Goal: Information Seeking & Learning: Learn about a topic

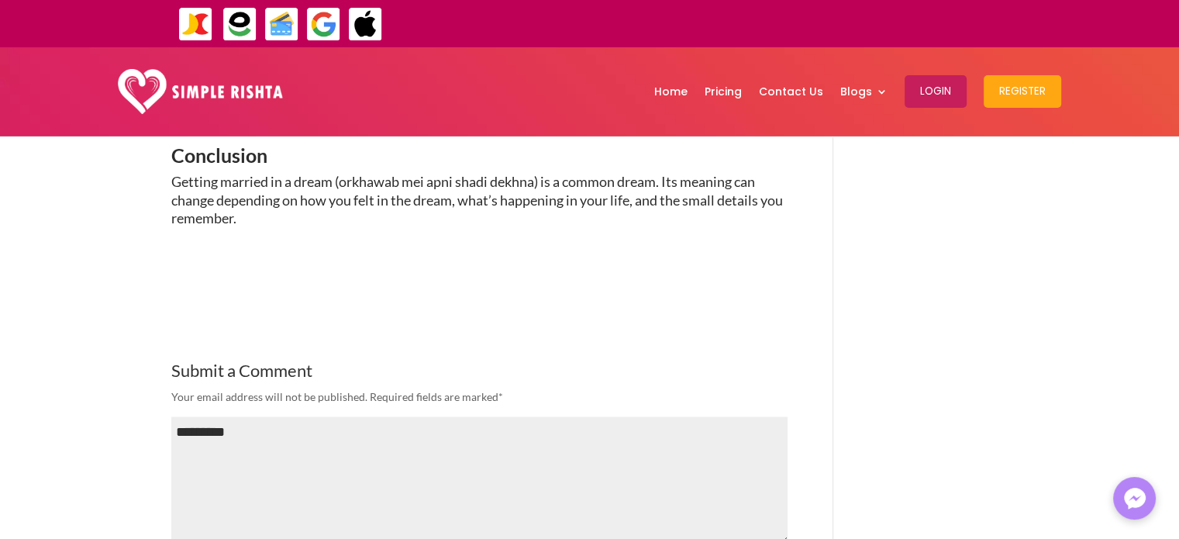
scroll to position [2660, 0]
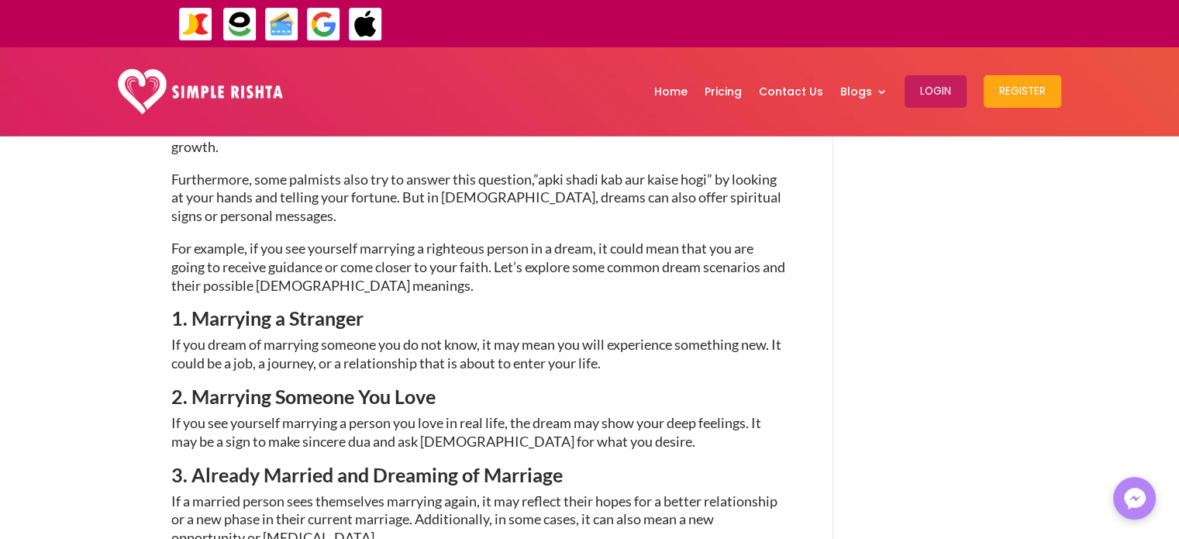
scroll to position [1659, 0]
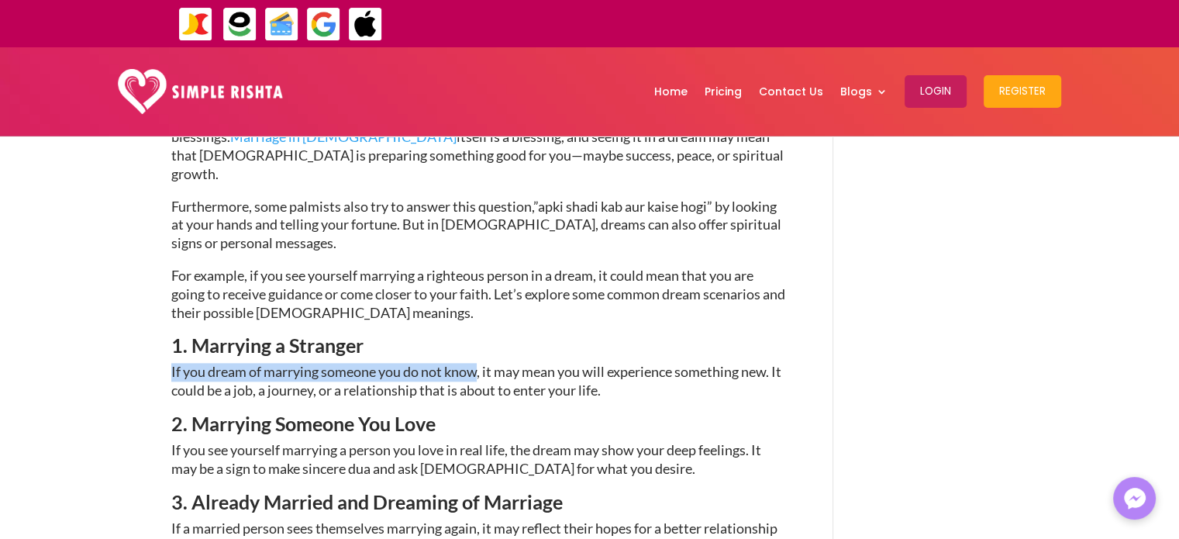
drag, startPoint x: 171, startPoint y: 274, endPoint x: 481, endPoint y: 275, distance: 310.0
click at [481, 363] on span "If you dream of marrying someone you do not know, it may mean you will experien…" at bounding box center [476, 381] width 610 height 36
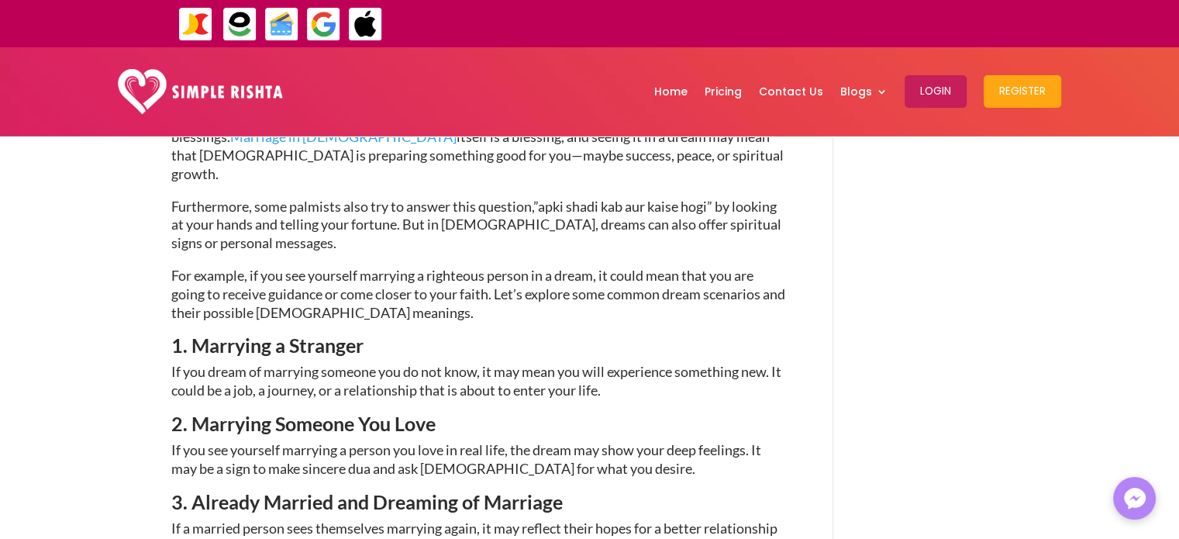
click at [491, 363] on span "If you dream of marrying someone you do not know, it may mean you will experien…" at bounding box center [476, 381] width 610 height 36
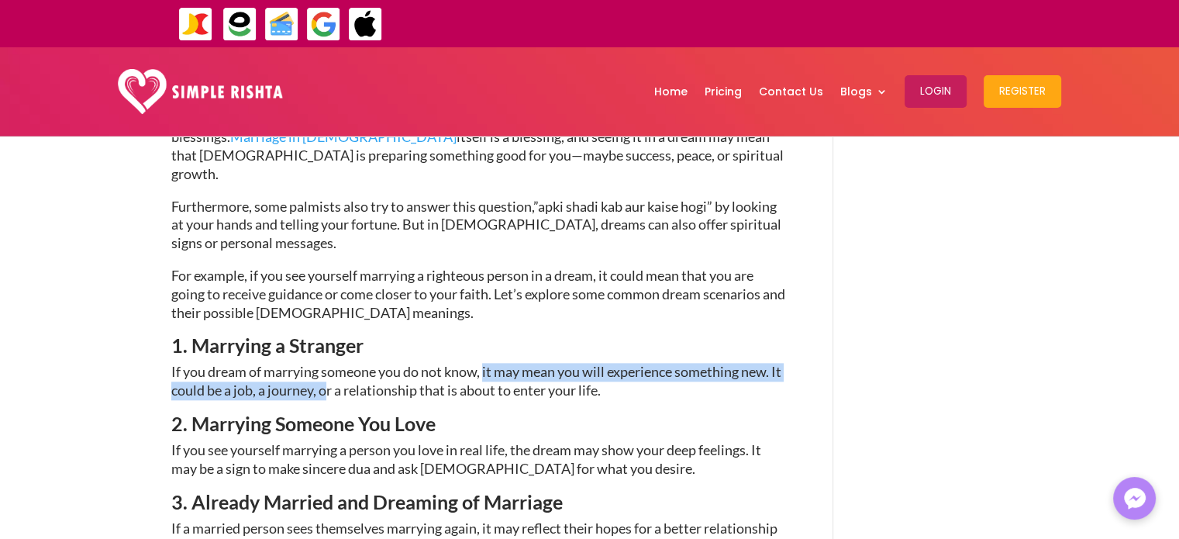
drag, startPoint x: 487, startPoint y: 279, endPoint x: 337, endPoint y: 303, distance: 151.5
click at [337, 363] on span "If you dream of marrying someone you do not know, it may mean you will experien…" at bounding box center [476, 381] width 610 height 36
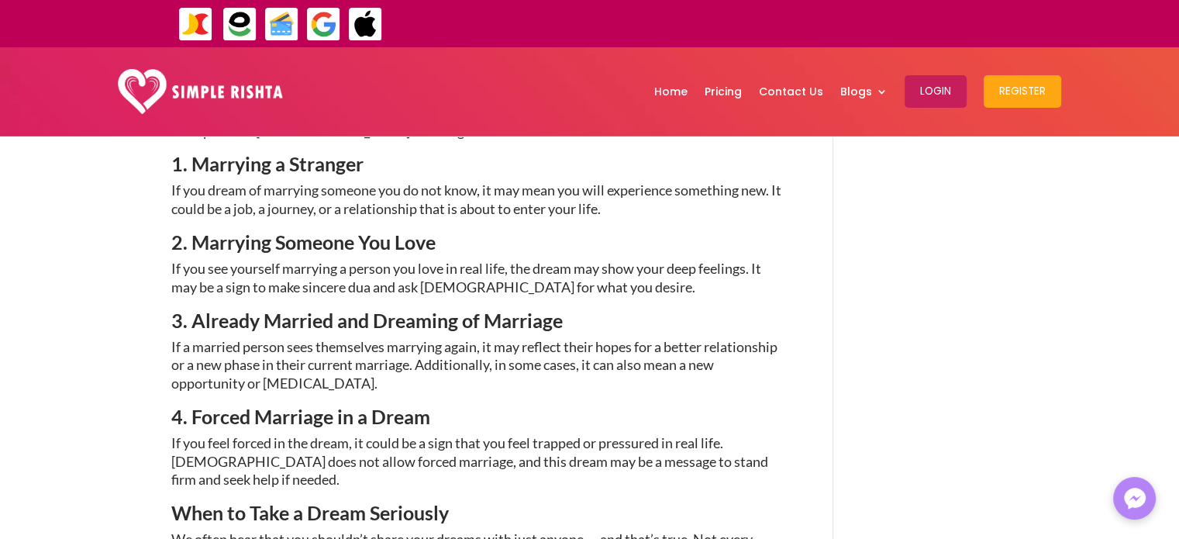
scroll to position [1814, 0]
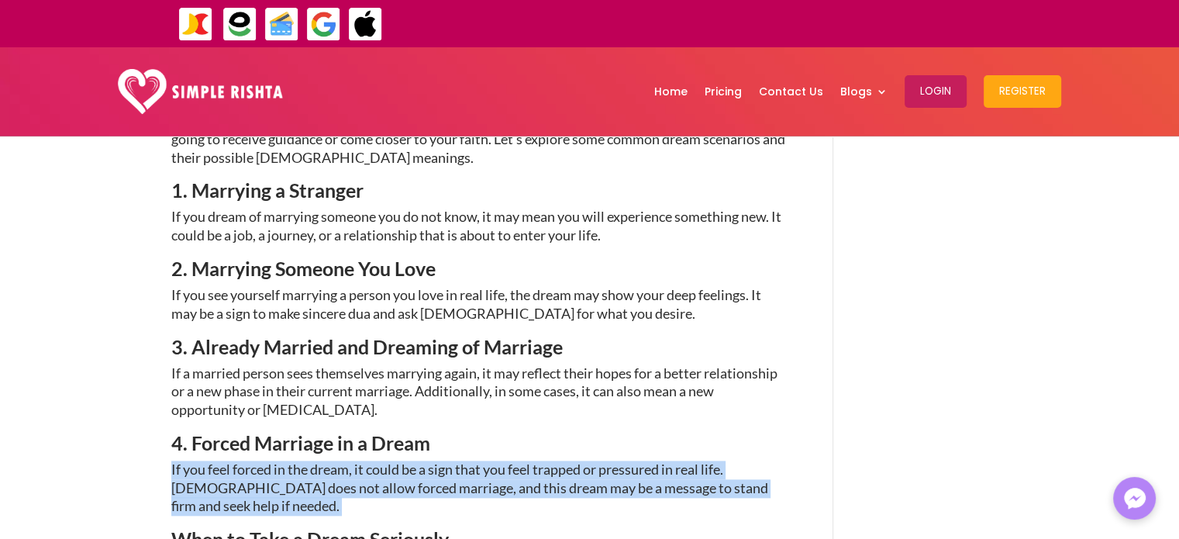
drag, startPoint x: 171, startPoint y: 376, endPoint x: 252, endPoint y: 427, distance: 95.5
click at [250, 460] on p "If you feel forced in the dream, it could be a sign that you feel trapped or pr…" at bounding box center [479, 494] width 616 height 69
click at [327, 460] on p "If you feel forced in the dream, it could be a sign that you feel trapped or pr…" at bounding box center [479, 494] width 616 height 69
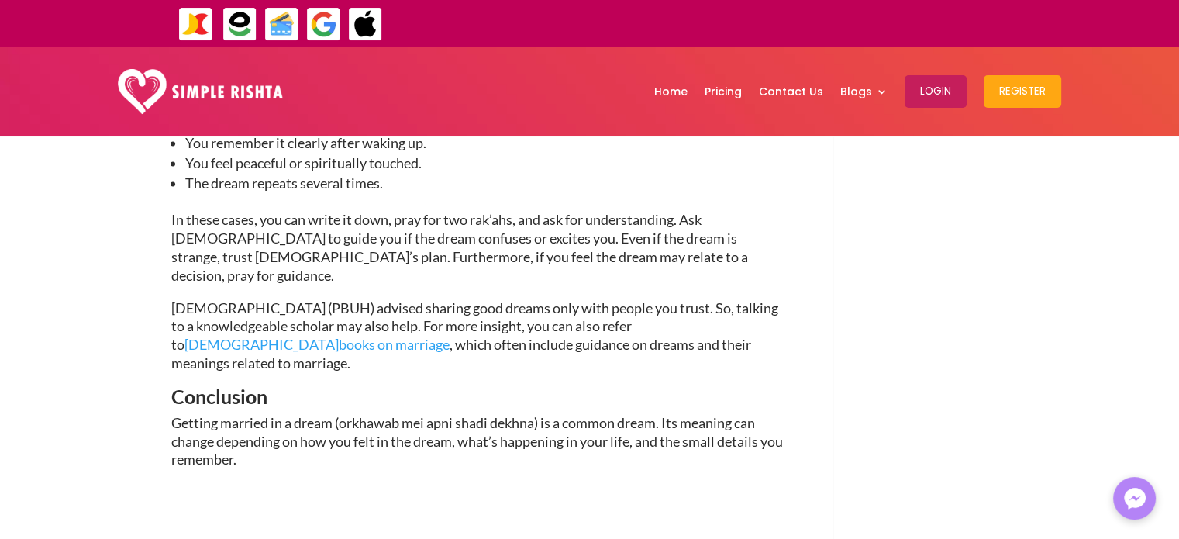
scroll to position [2356, 0]
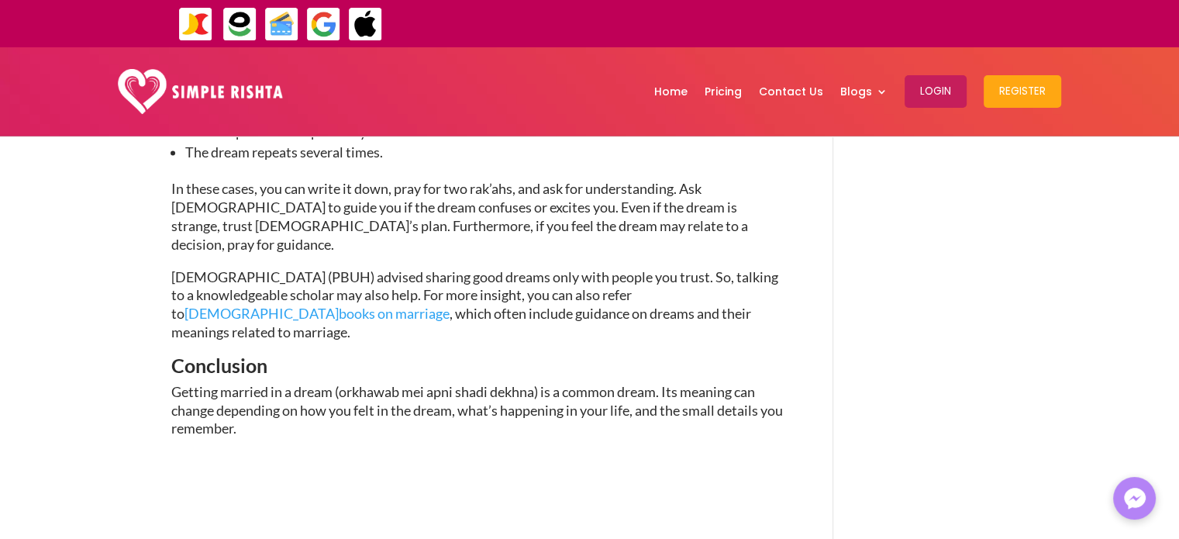
click at [244, 101] on img at bounding box center [200, 92] width 165 height 46
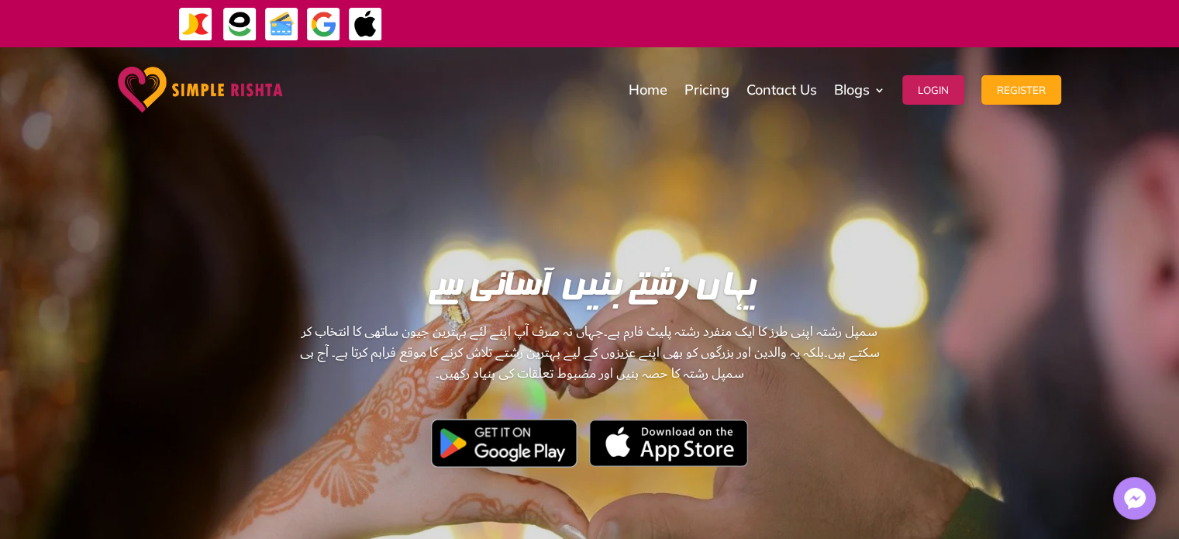
click at [260, 89] on img at bounding box center [200, 90] width 165 height 46
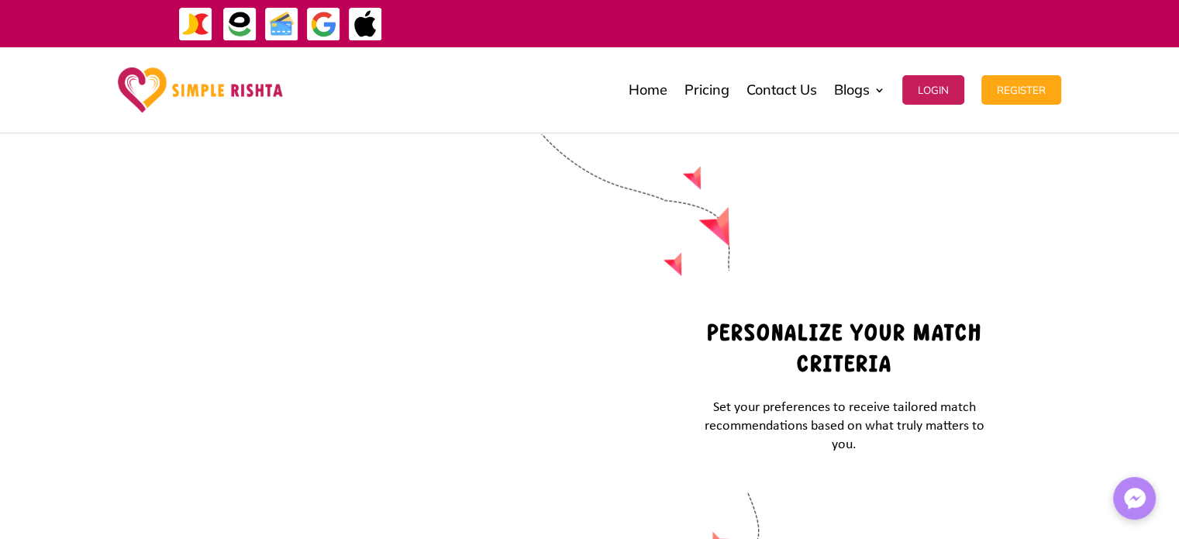
scroll to position [4246, 0]
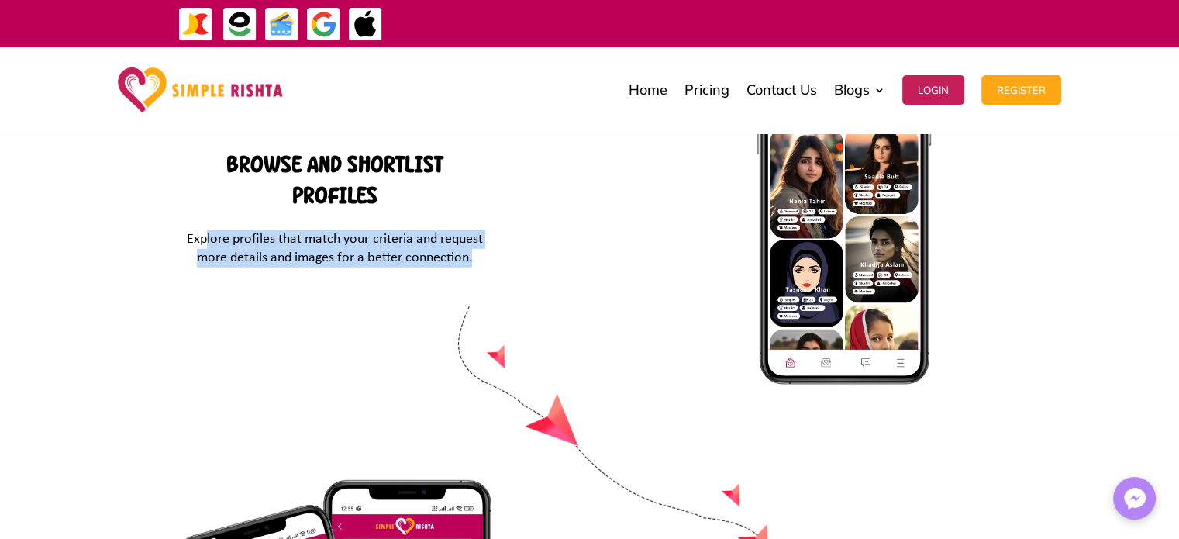
drag, startPoint x: 208, startPoint y: 205, endPoint x: 471, endPoint y: 228, distance: 264.5
click at [471, 228] on div "Browse and Shortlist Profiles Explore profiles that match your criteria and req…" at bounding box center [335, 296] width 434 height 518
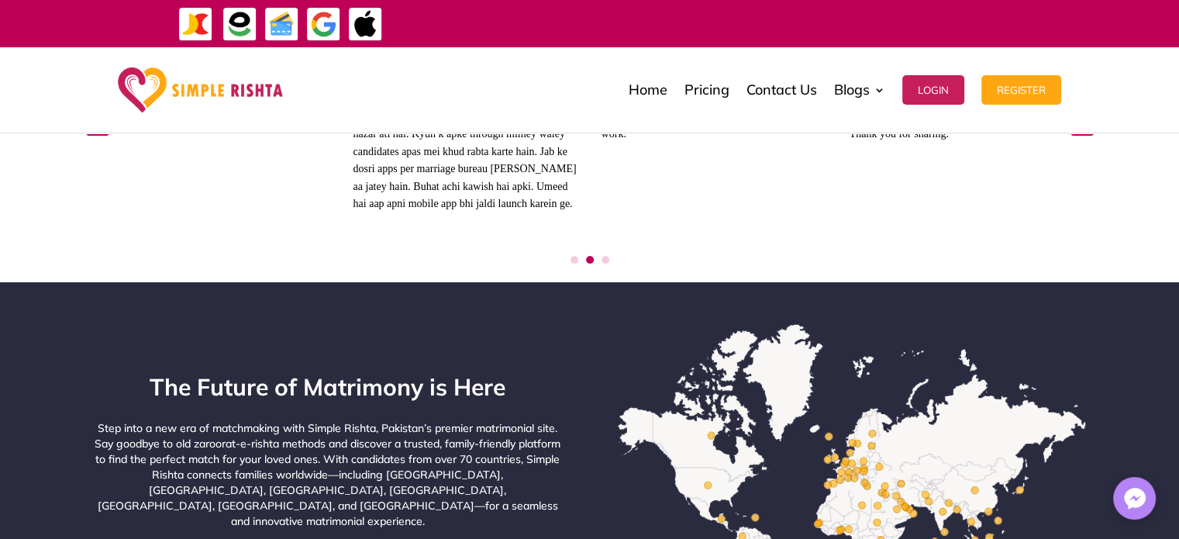
scroll to position [5718, 0]
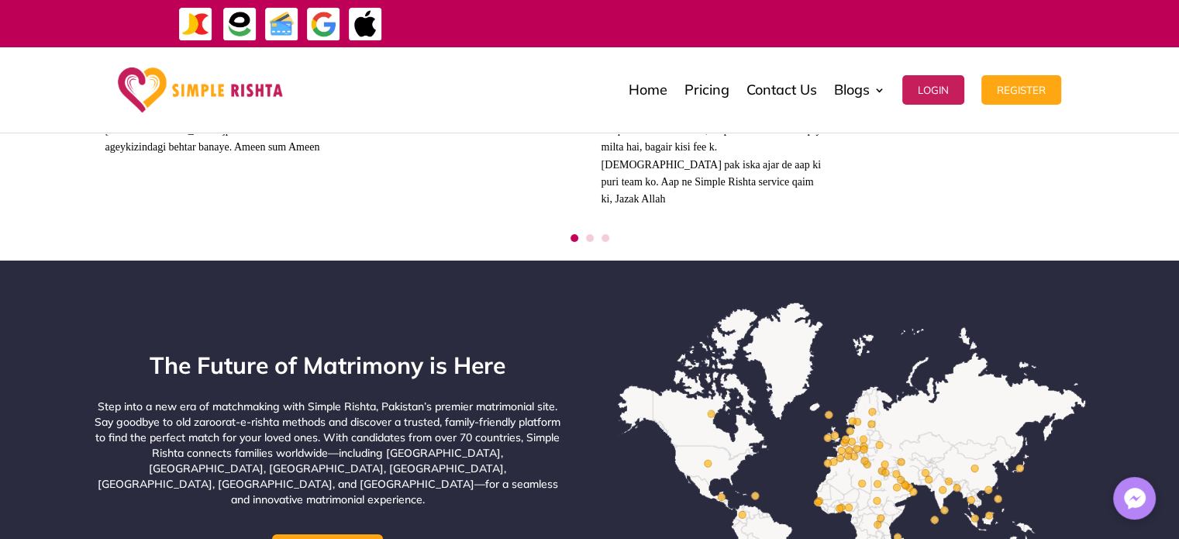
click at [898, 477] on img at bounding box center [851, 455] width 469 height 306
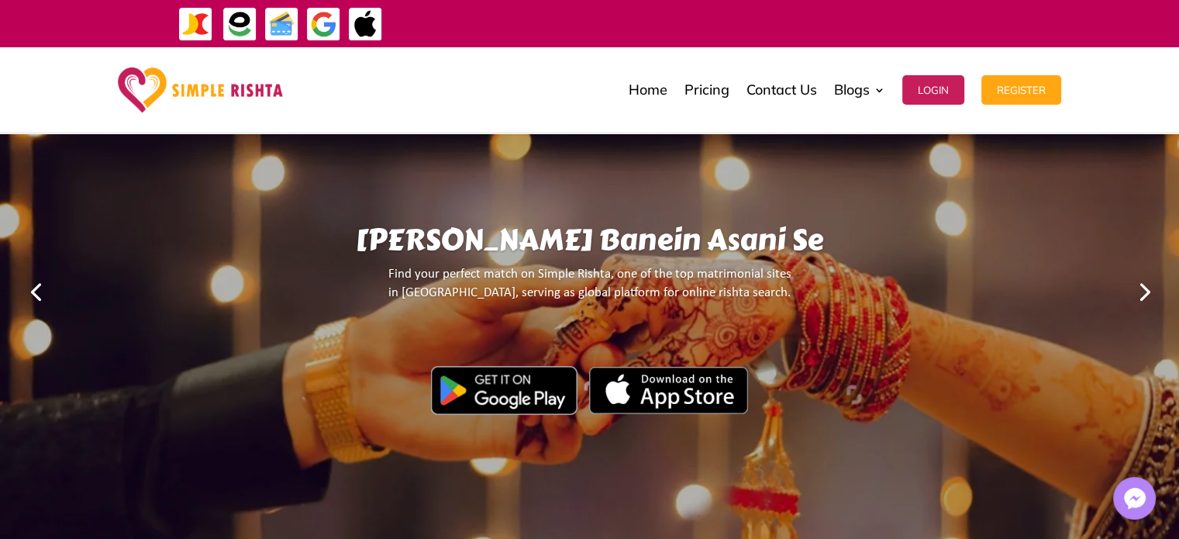
scroll to position [78, 0]
